Goal: Information Seeking & Learning: Understand process/instructions

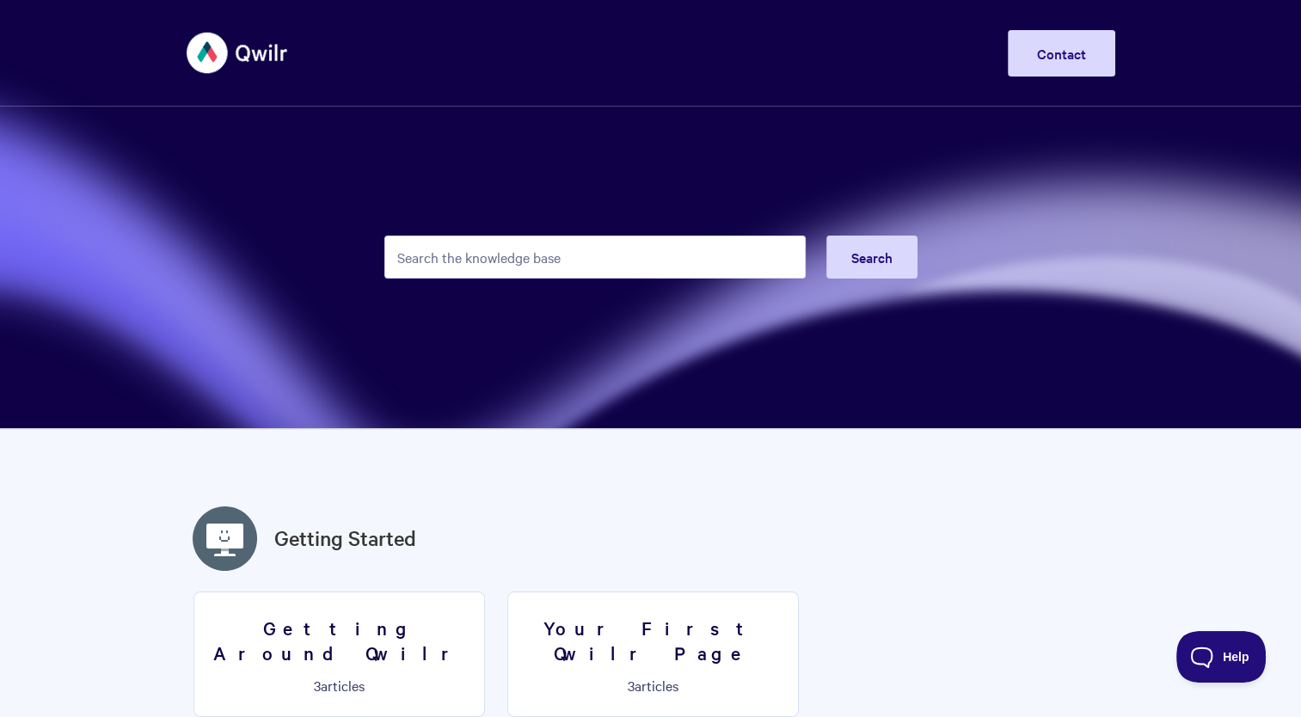
click at [666, 277] on input "Search the knowledge base" at bounding box center [594, 257] width 421 height 43
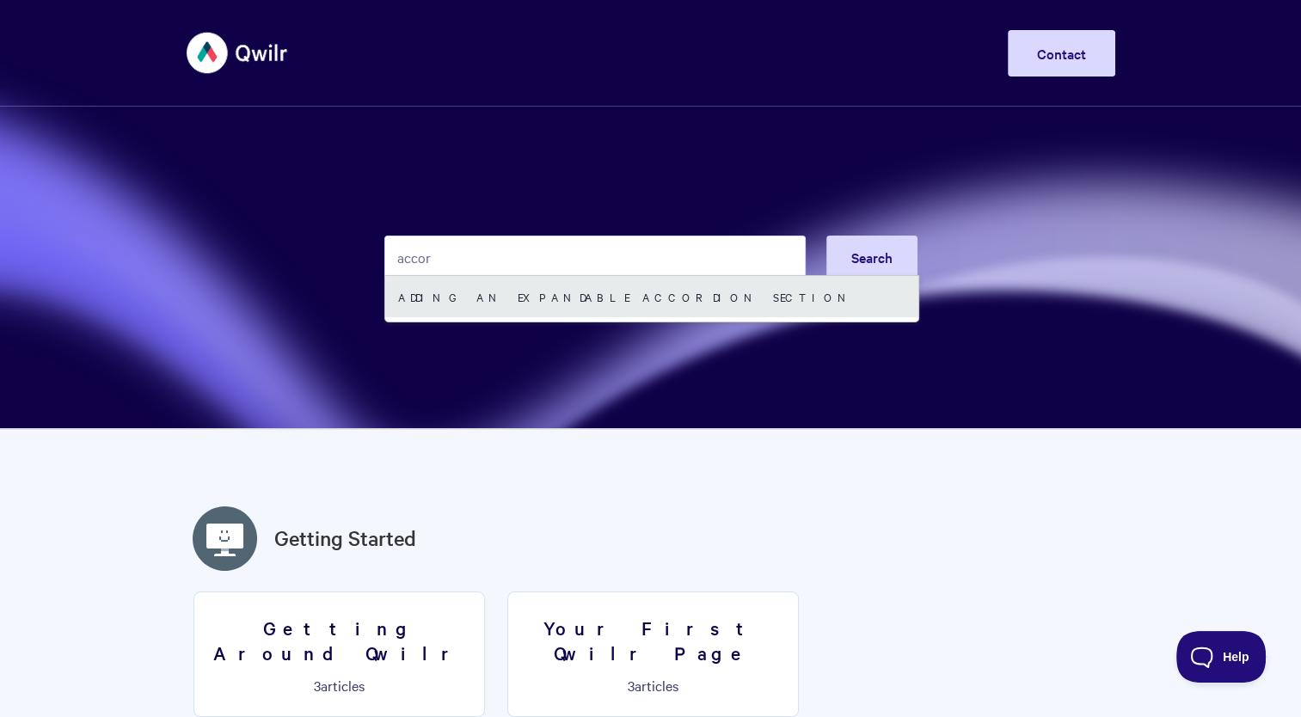
type input "accor"
click at [650, 304] on link "Adding an expandable Accordion section" at bounding box center [651, 296] width 533 height 41
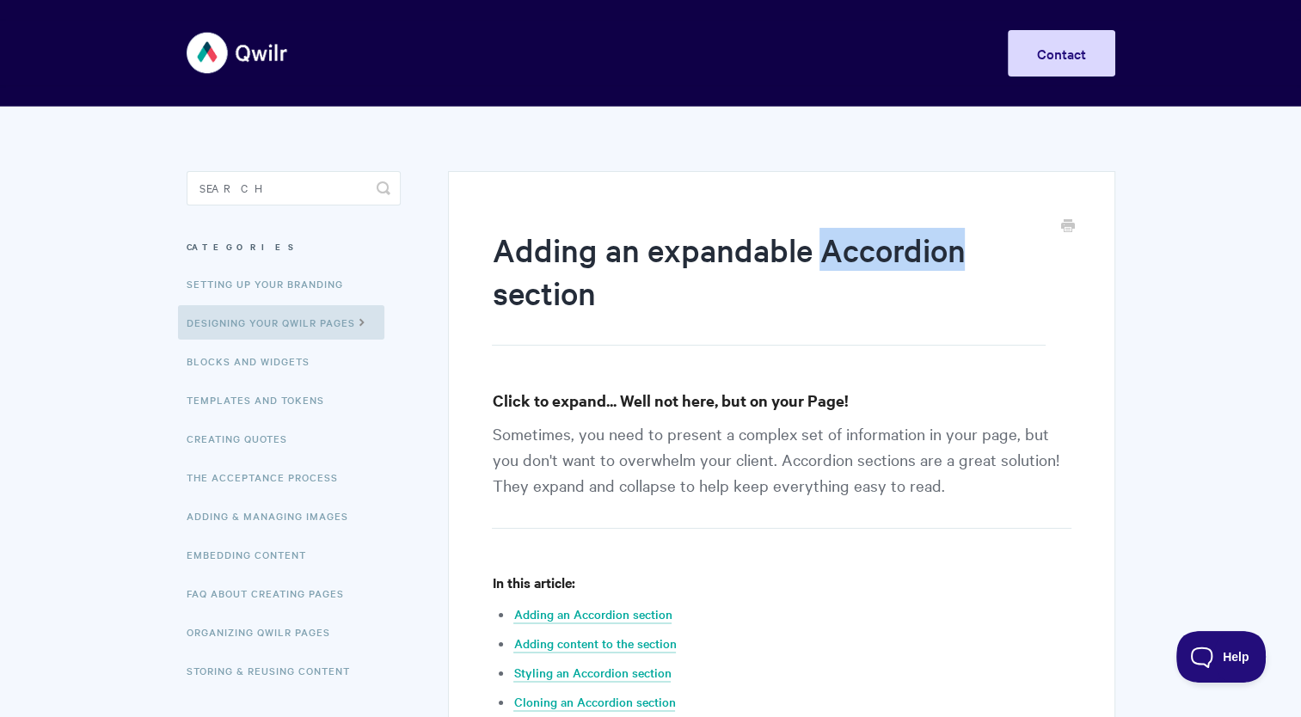
drag, startPoint x: 823, startPoint y: 261, endPoint x: 959, endPoint y: 266, distance: 136.8
click at [959, 266] on h1 "Adding an expandable Accordion section" at bounding box center [768, 287] width 553 height 118
copy h1 "Accordion"
